Goal: Task Accomplishment & Management: Use online tool/utility

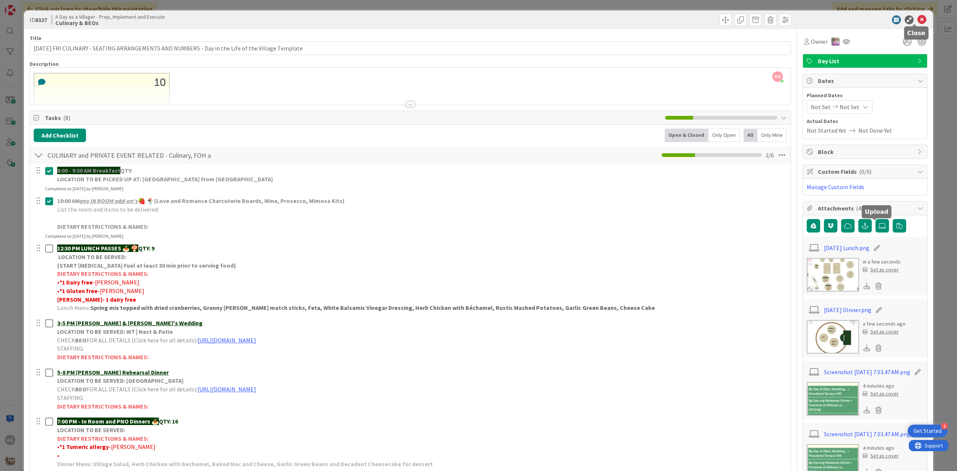
click at [918, 22] on icon at bounding box center [922, 19] width 9 height 9
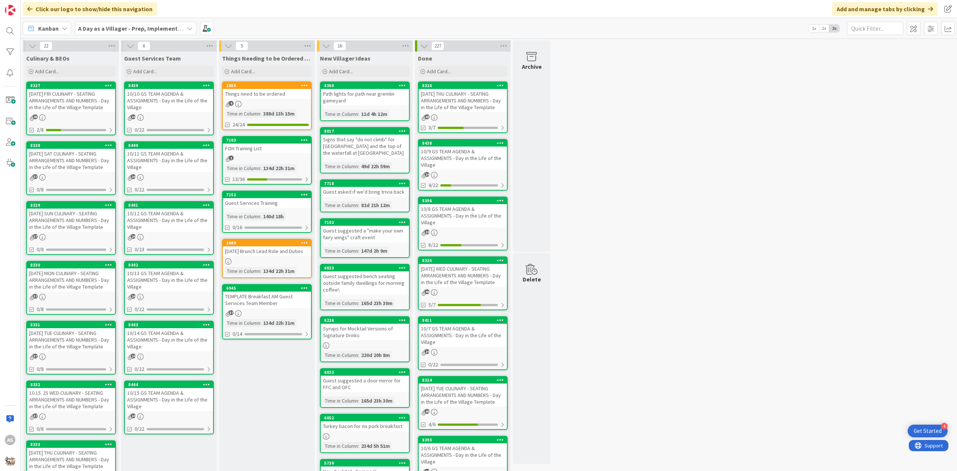
click at [254, 99] on div "2858 Things need to be ordered 4 Time in [GEOGRAPHIC_DATA] : 388d 13h 15m 24/24" at bounding box center [267, 106] width 90 height 49
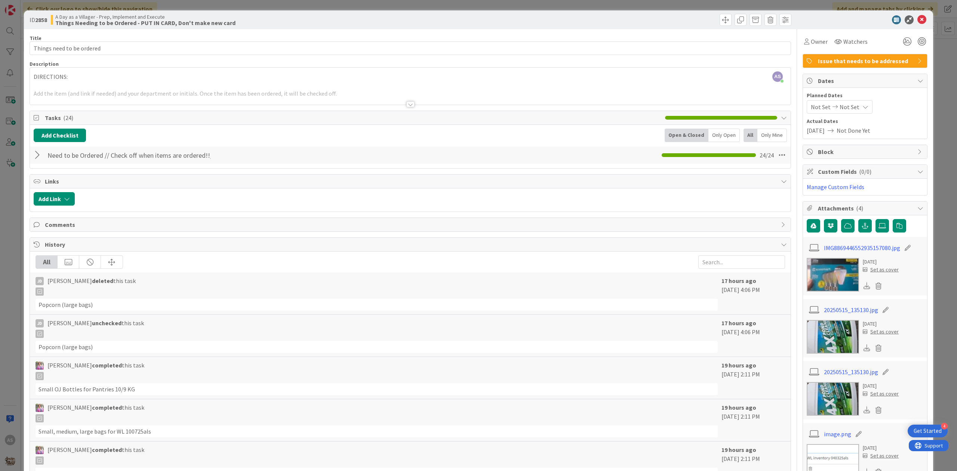
click at [35, 154] on div at bounding box center [39, 154] width 10 height 13
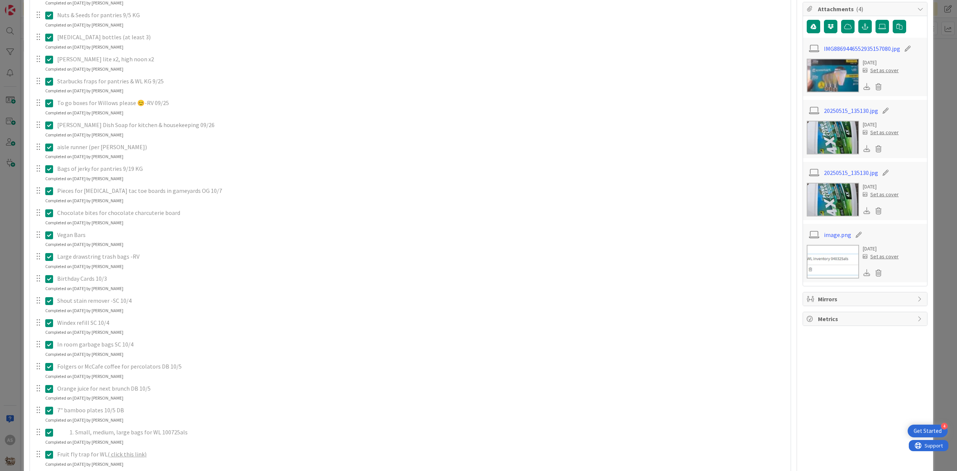
scroll to position [249, 0]
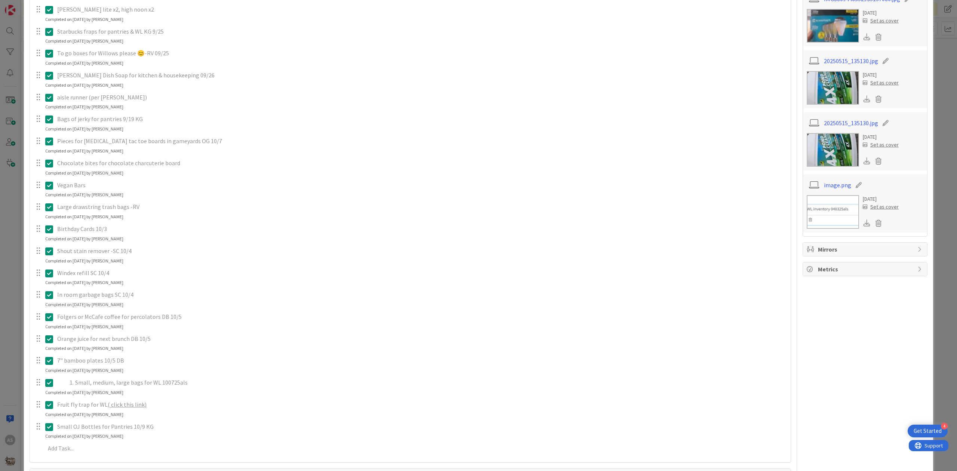
click at [50, 340] on icon at bounding box center [49, 339] width 8 height 9
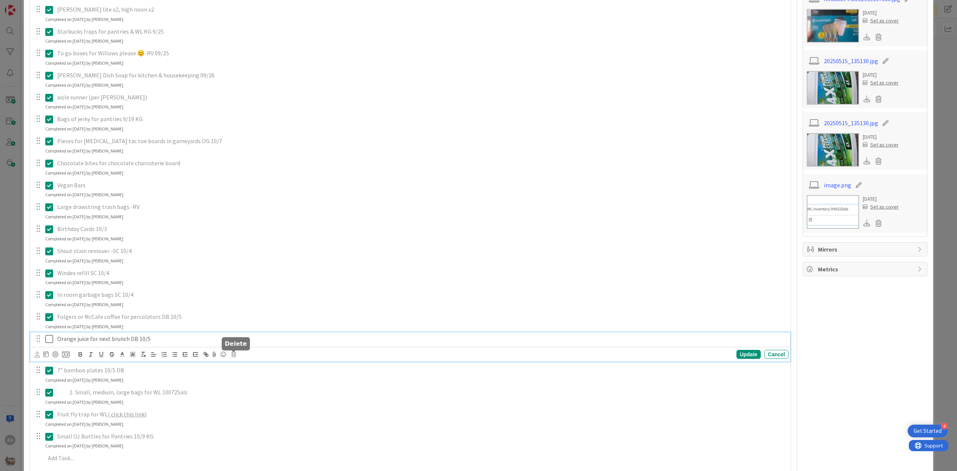
click at [234, 357] on icon at bounding box center [233, 354] width 4 height 5
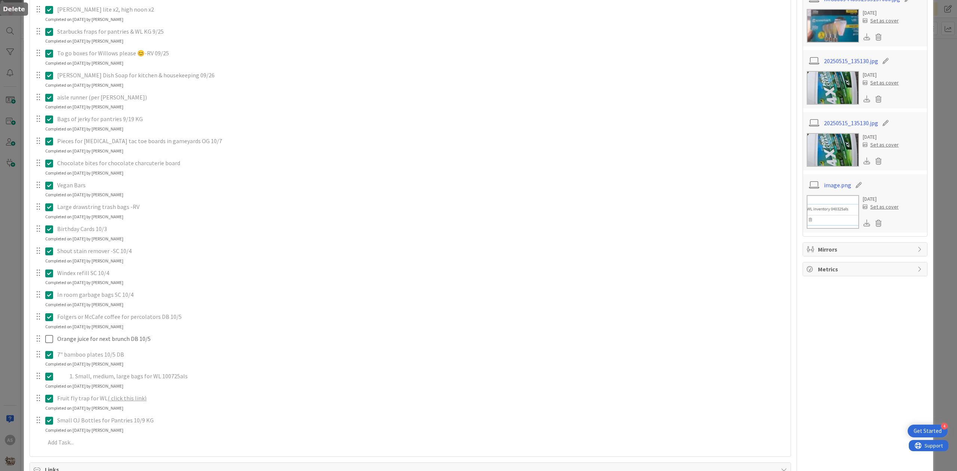
click at [255, 388] on div "merican mule, gypsy apple butter (removed pernicious on 9/8, still need mule/gy…" at bounding box center [410, 183] width 753 height 537
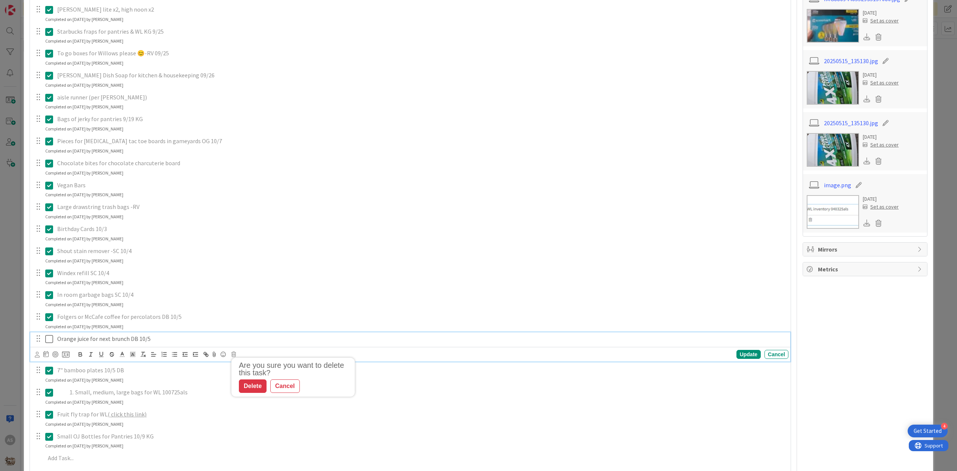
click at [160, 337] on p "Orange juice for next brunch DB 10/5" at bounding box center [421, 339] width 728 height 9
click at [233, 355] on icon at bounding box center [233, 354] width 4 height 5
click at [259, 388] on div "Delete" at bounding box center [253, 386] width 28 height 13
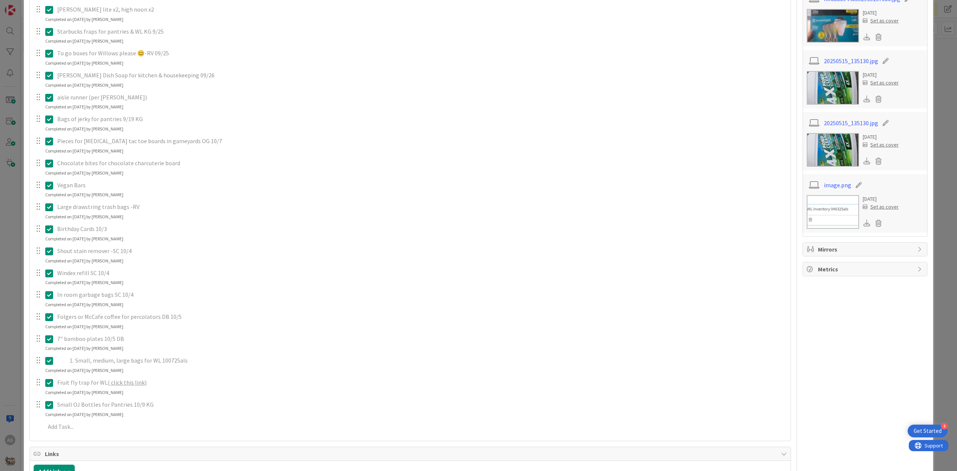
click at [186, 310] on div "merican mule, gypsy apple butter (removed pernicious on 9/8, still need mule/gy…" at bounding box center [410, 176] width 753 height 522
click at [49, 316] on icon at bounding box center [49, 317] width 8 height 9
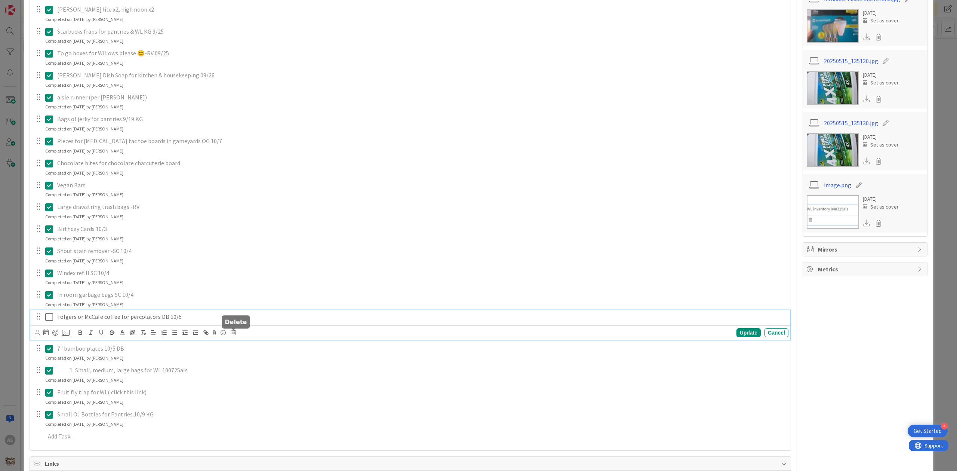
click at [236, 335] on icon at bounding box center [233, 332] width 4 height 5
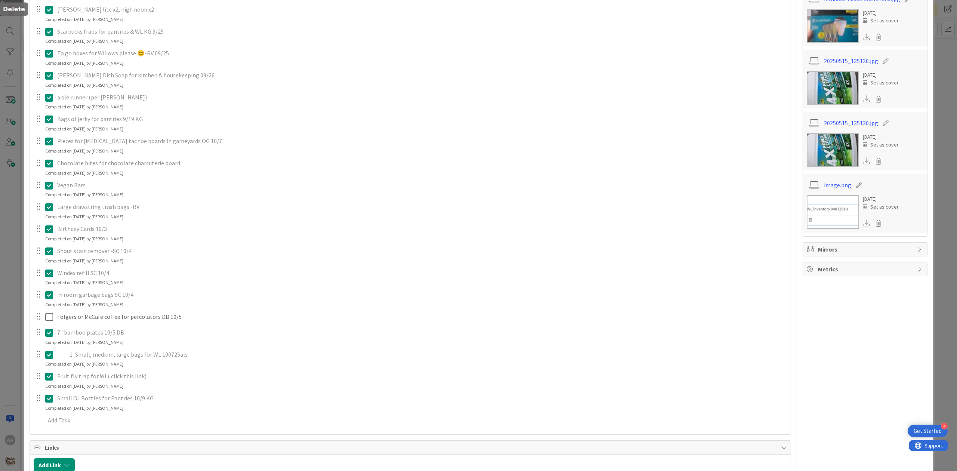
click at [252, 362] on div "merican mule, gypsy apple butter (removed pernicious on 9/8, still need mule/gy…" at bounding box center [410, 172] width 753 height 515
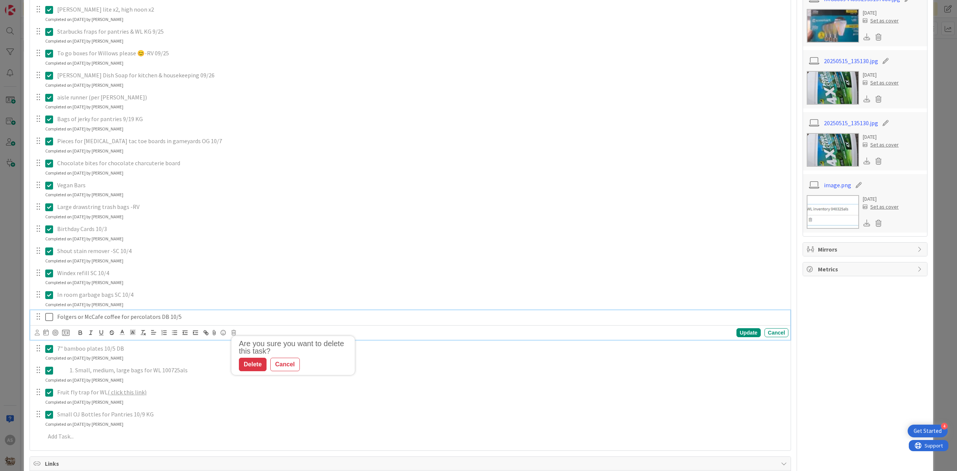
click at [188, 314] on p "Folgers or McCafe coffee for percolators DB 10/5" at bounding box center [421, 317] width 728 height 9
click at [238, 334] on div "Are you sure you want to delete this task? Delete Cancel Update Cancel" at bounding box center [412, 333] width 754 height 10
click at [236, 332] on div "Are you sure you want to delete this task? Delete Cancel Update Cancel" at bounding box center [412, 333] width 754 height 10
click at [234, 332] on icon at bounding box center [233, 332] width 4 height 5
click at [245, 362] on div "Delete" at bounding box center [253, 364] width 28 height 13
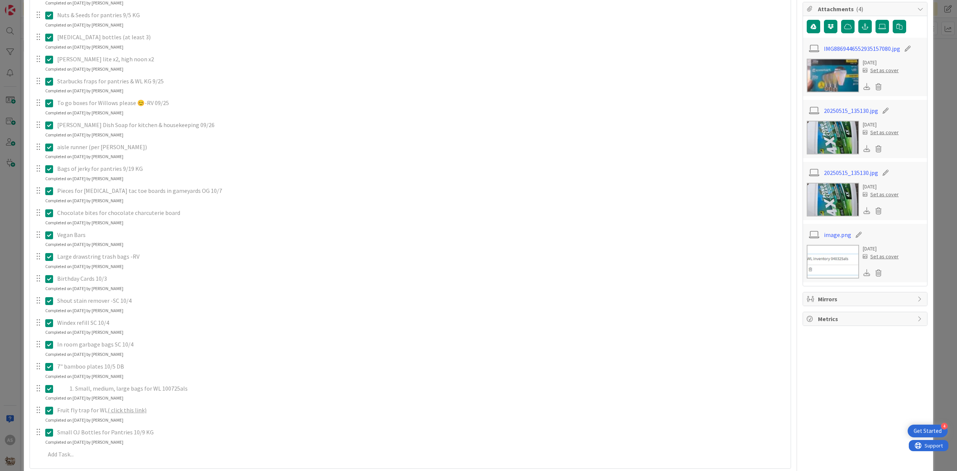
scroll to position [150, 0]
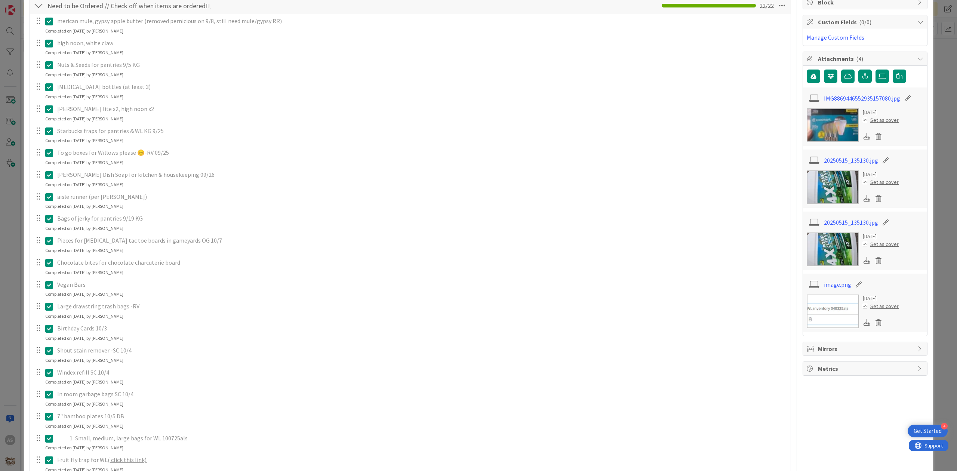
click at [52, 177] on icon at bounding box center [49, 175] width 8 height 9
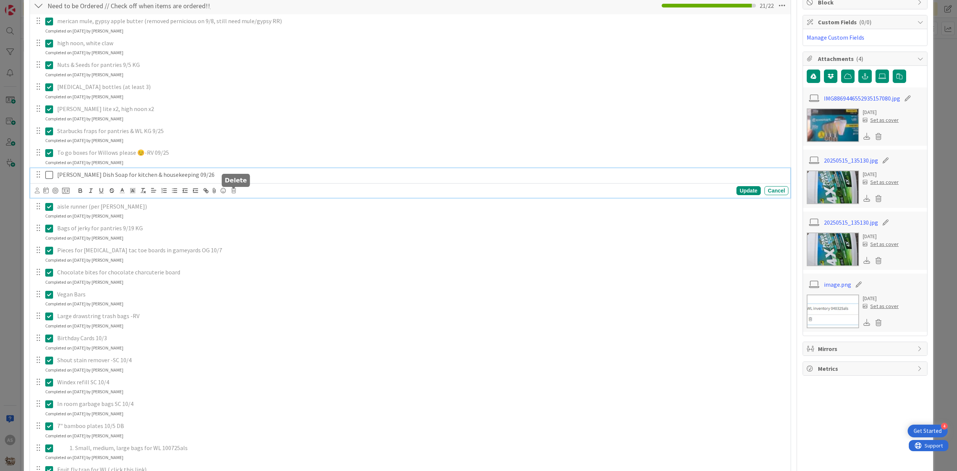
click at [234, 191] on icon at bounding box center [233, 190] width 4 height 5
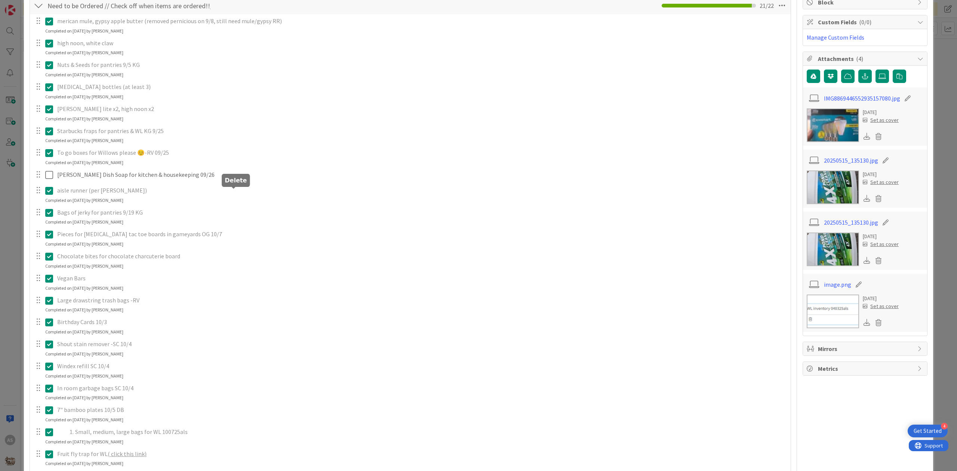
click at [245, 228] on div "merican mule, gypsy apple butter (removed pernicious on 9/8, still need mule/gy…" at bounding box center [410, 260] width 753 height 493
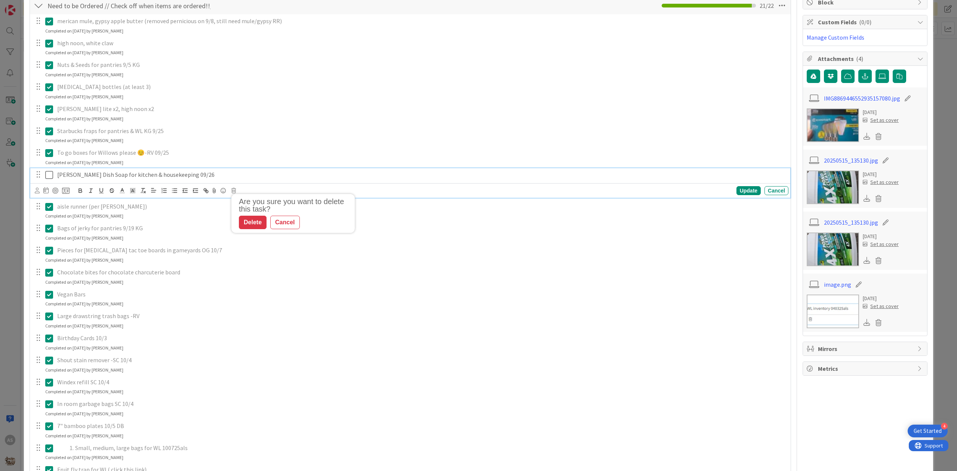
click at [192, 177] on p "[PERSON_NAME] Dish Soap for kitchen & housekeeping 09/26" at bounding box center [421, 175] width 728 height 9
click at [236, 193] on icon at bounding box center [233, 190] width 4 height 5
click at [252, 225] on div "Delete" at bounding box center [253, 222] width 28 height 13
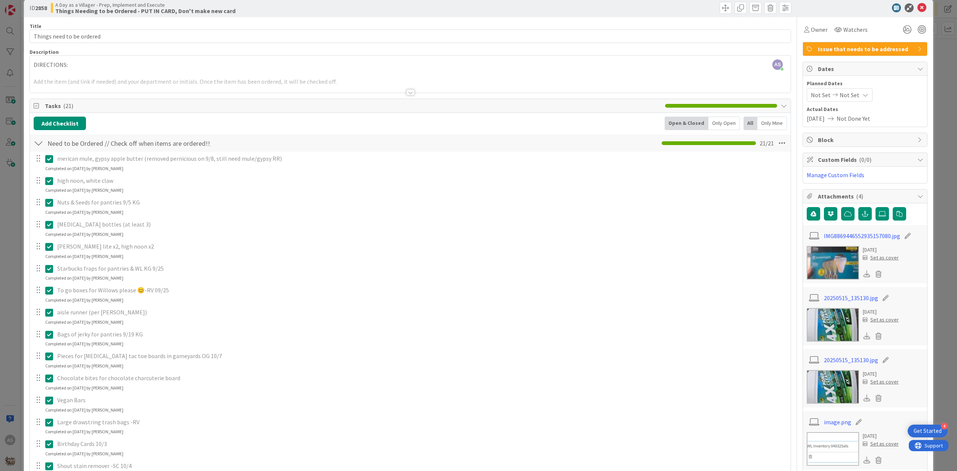
scroll to position [0, 0]
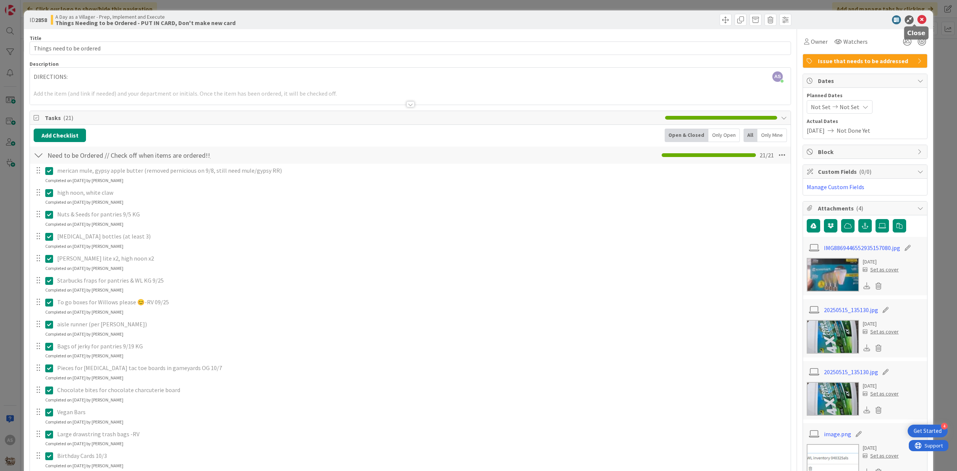
click at [918, 18] on icon at bounding box center [922, 19] width 9 height 9
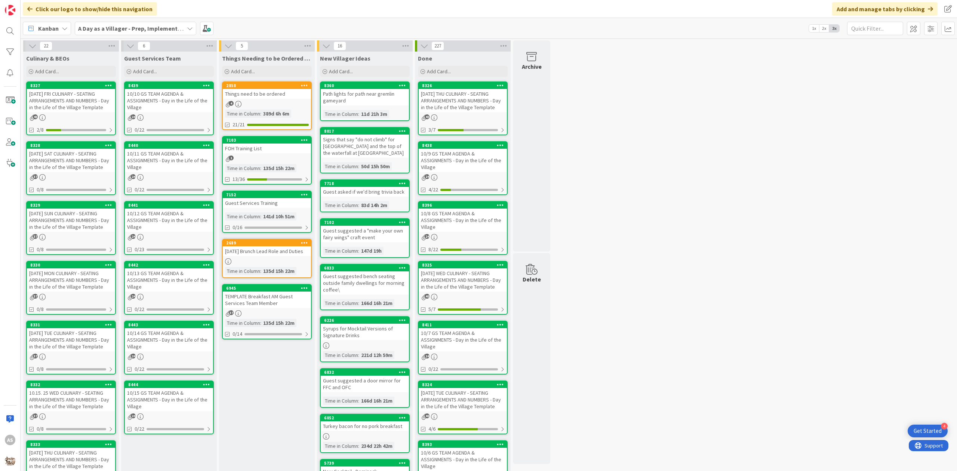
click at [171, 114] on div "24" at bounding box center [169, 117] width 88 height 6
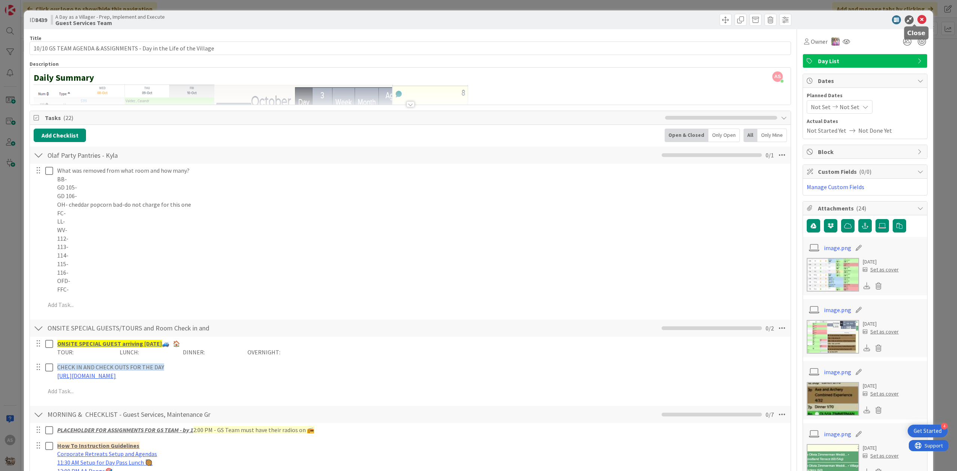
click at [918, 22] on icon at bounding box center [922, 19] width 9 height 9
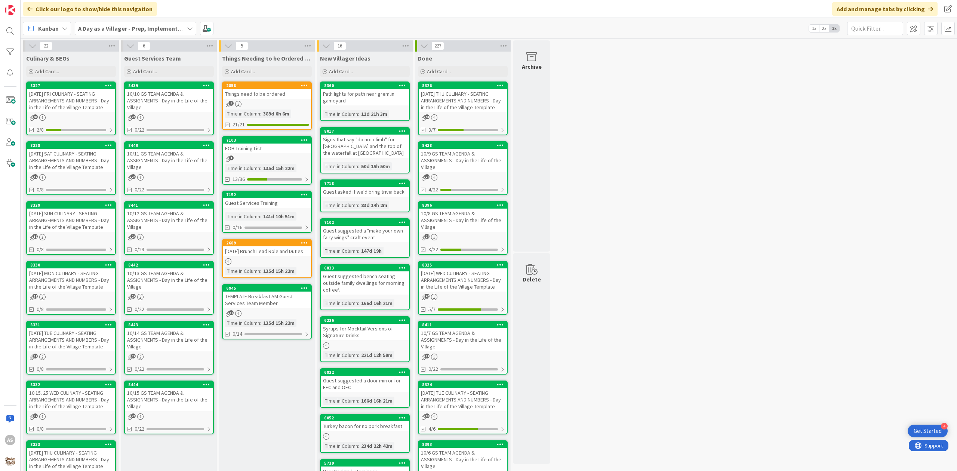
click at [172, 169] on div "10/11 GS TEAM AGENDA & ASSIGNMENTS - Day in the Life of the Village" at bounding box center [169, 160] width 88 height 23
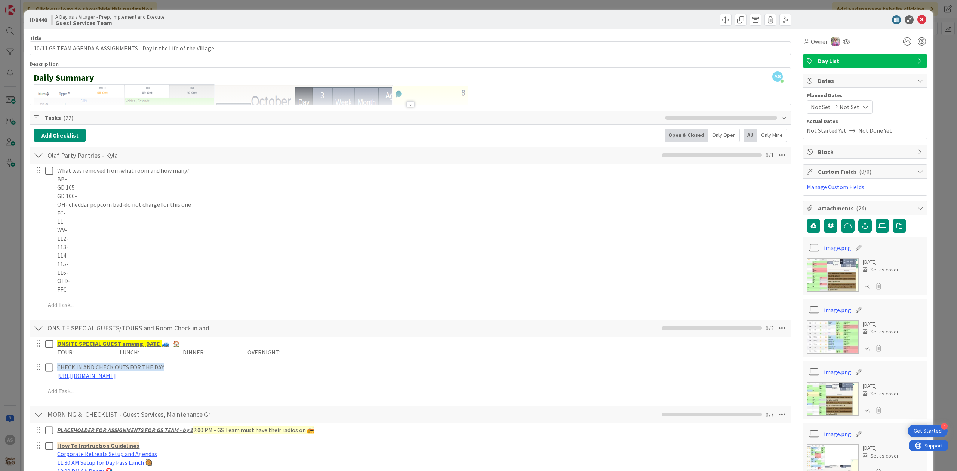
click at [920, 21] on div at bounding box center [861, 19] width 132 height 9
click at [918, 21] on icon at bounding box center [922, 19] width 9 height 9
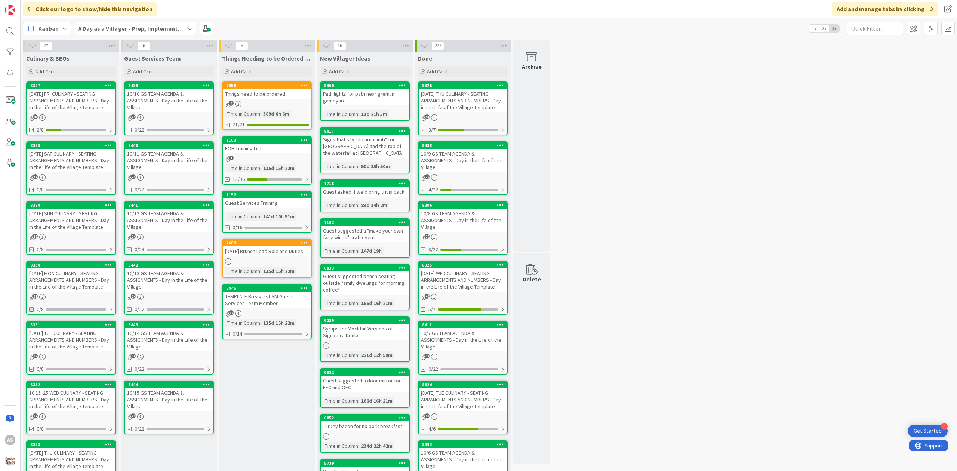
click at [45, 159] on div "[DATE] SAT CULINARY - SEATING ARRANGEMENTS AND NUMBERS - Day in the Life of the…" at bounding box center [71, 160] width 88 height 23
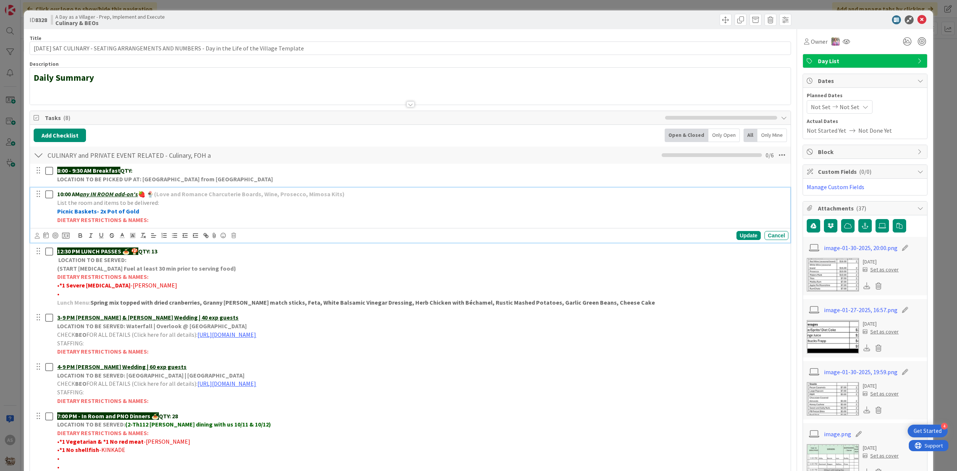
click at [101, 215] on strong "Picnic Baskets- 2x Pot of Gold" at bounding box center [98, 211] width 82 height 7
click at [741, 239] on div "Update" at bounding box center [749, 235] width 24 height 9
